Goal: Task Accomplishment & Management: Manage account settings

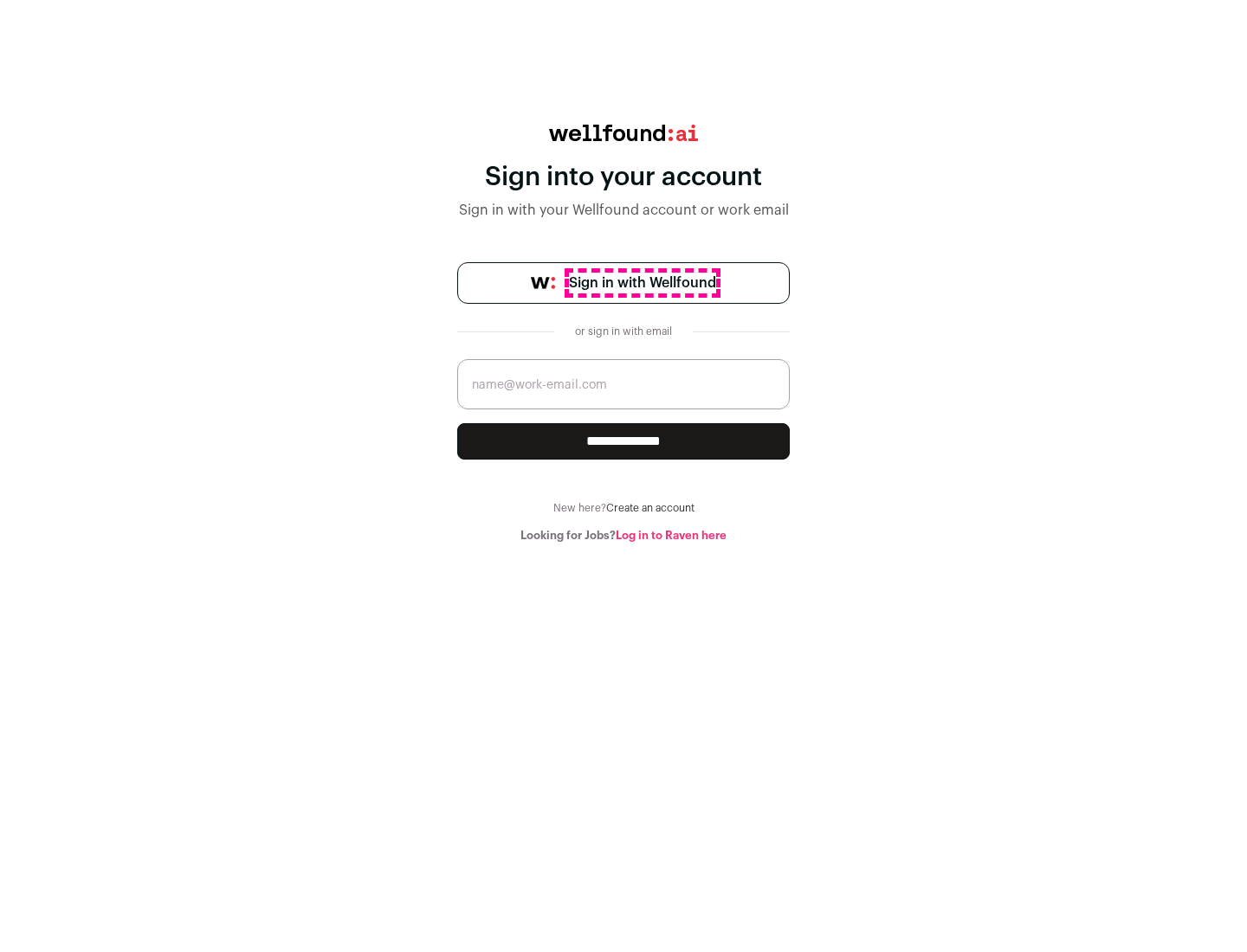
click at [642, 283] on span "Sign in with Wellfound" at bounding box center [642, 283] width 147 height 21
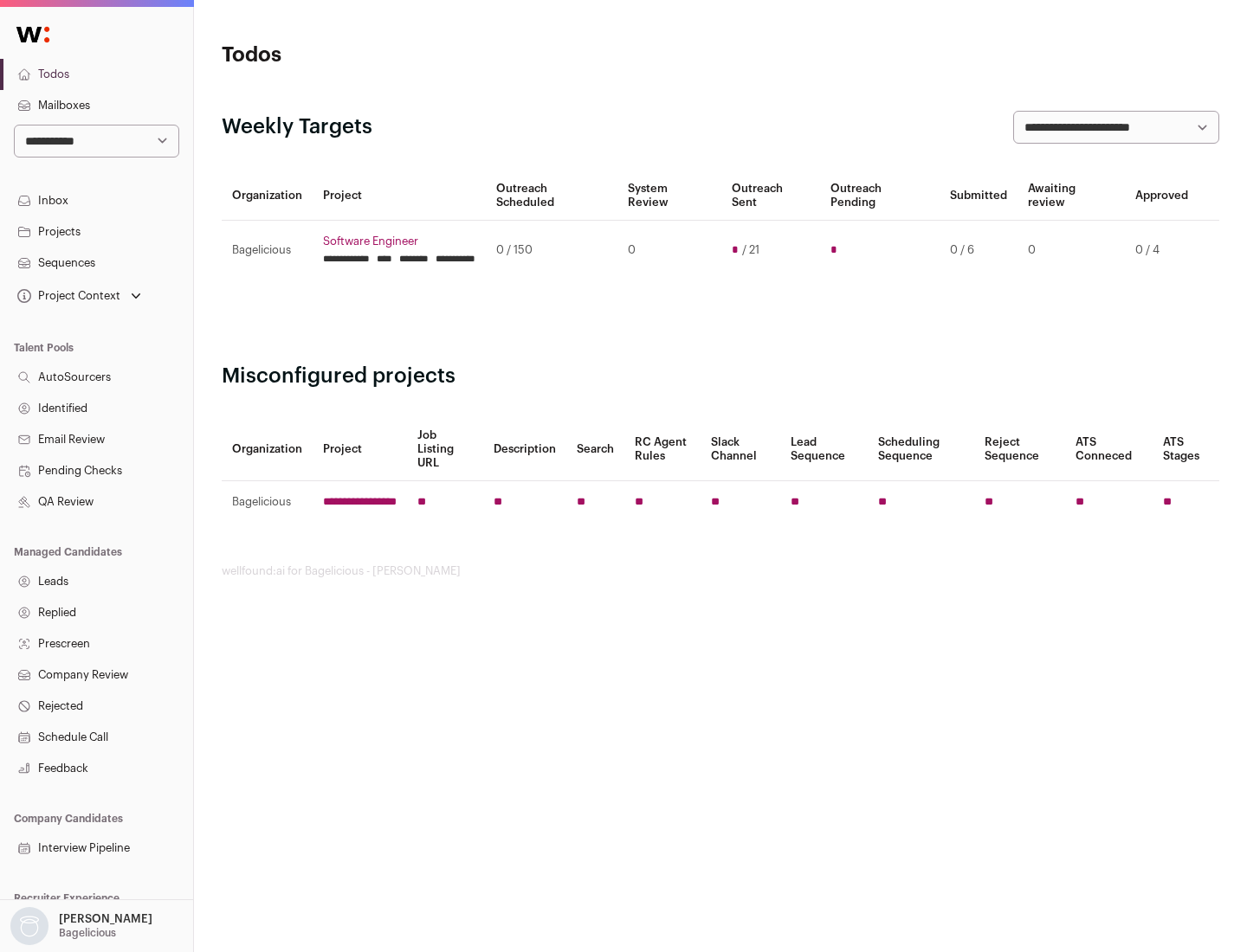
click at [97, 231] on link "Projects" at bounding box center [97, 232] width 193 height 31
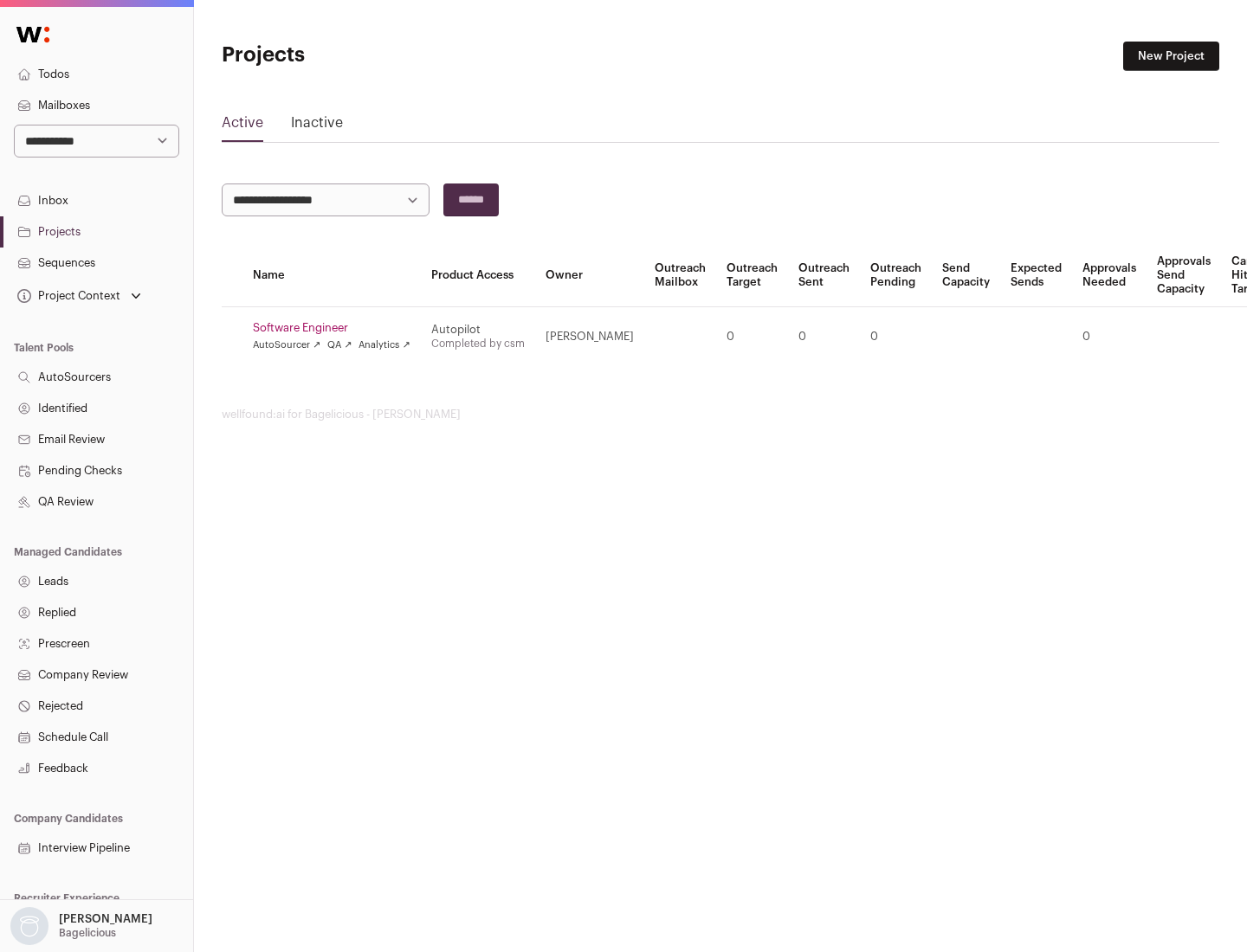
click at [337, 328] on link "Software Engineer" at bounding box center [331, 328] width 157 height 14
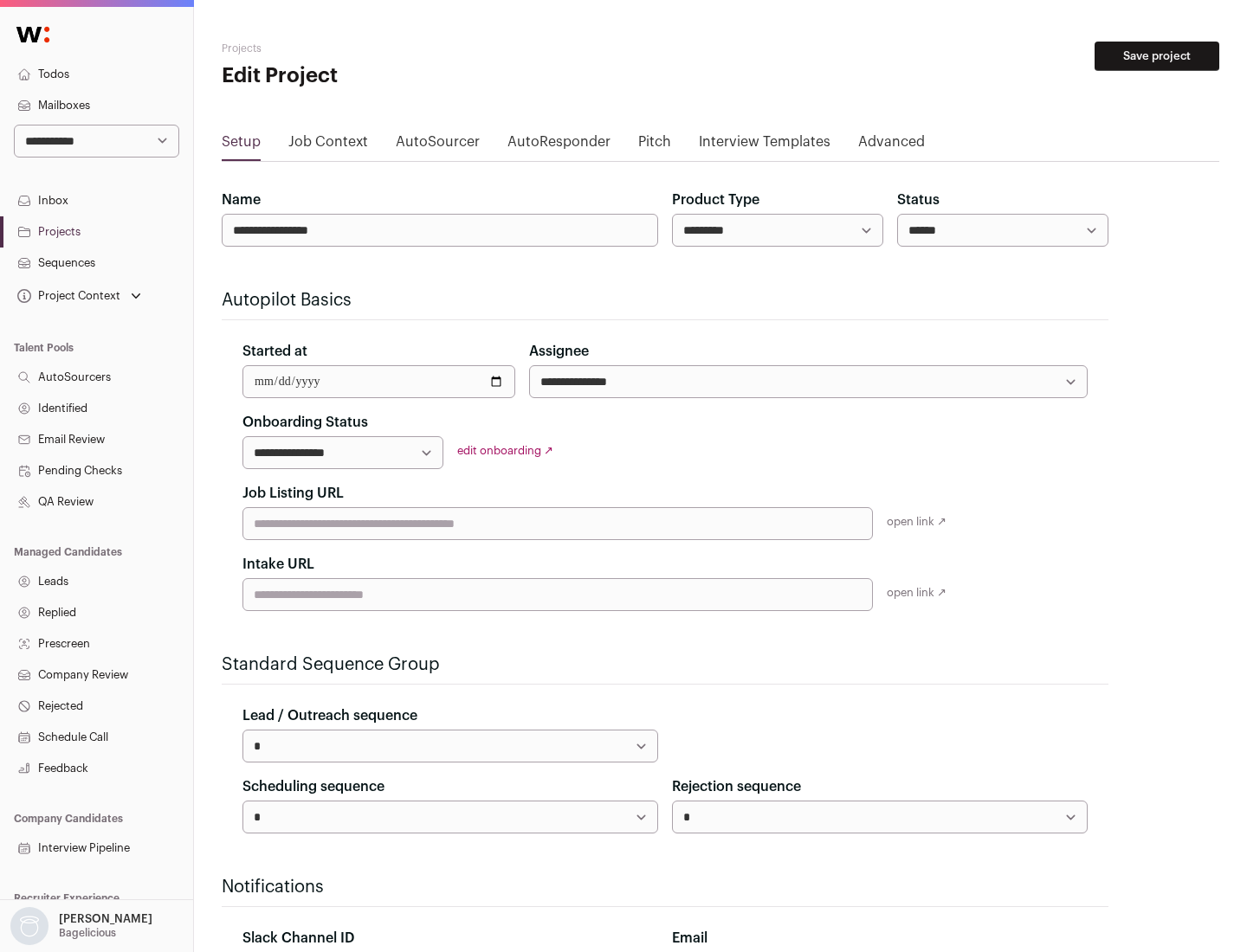
click at [1157, 57] on button "Save project" at bounding box center [1156, 57] width 124 height 30
